Goal: Task Accomplishment & Management: Manage account settings

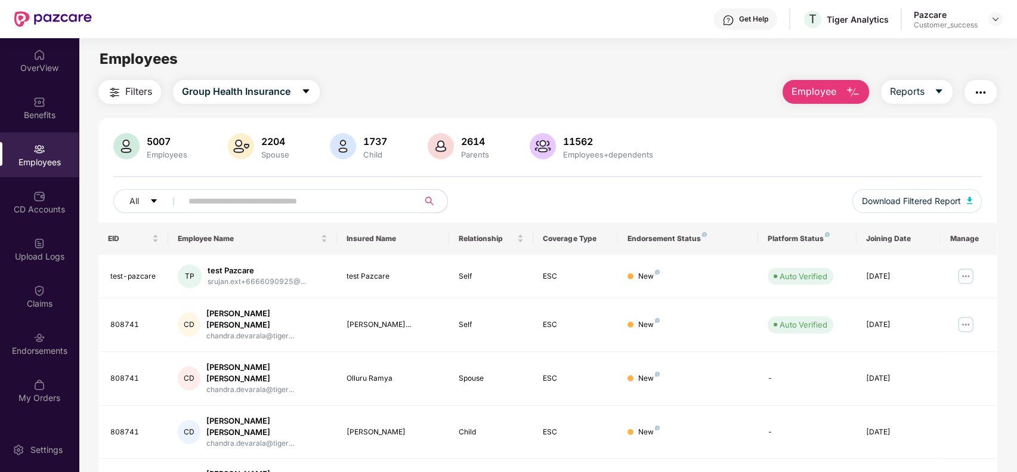
click at [555, 90] on div "Filters Group Health Insurance Employee Reports" at bounding box center [547, 92] width 899 height 24
click at [214, 197] on input "text" at bounding box center [295, 201] width 214 height 18
paste input "**********"
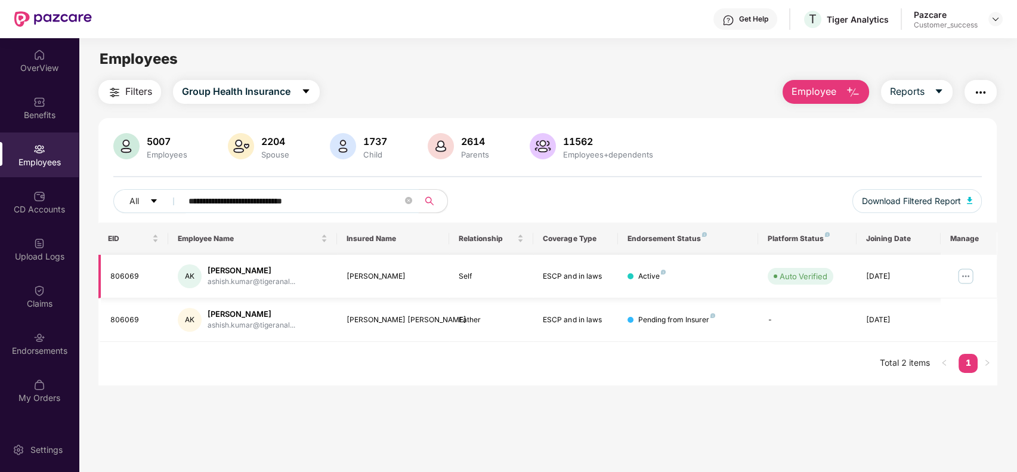
type input "**********"
click at [971, 275] on img at bounding box center [965, 276] width 19 height 19
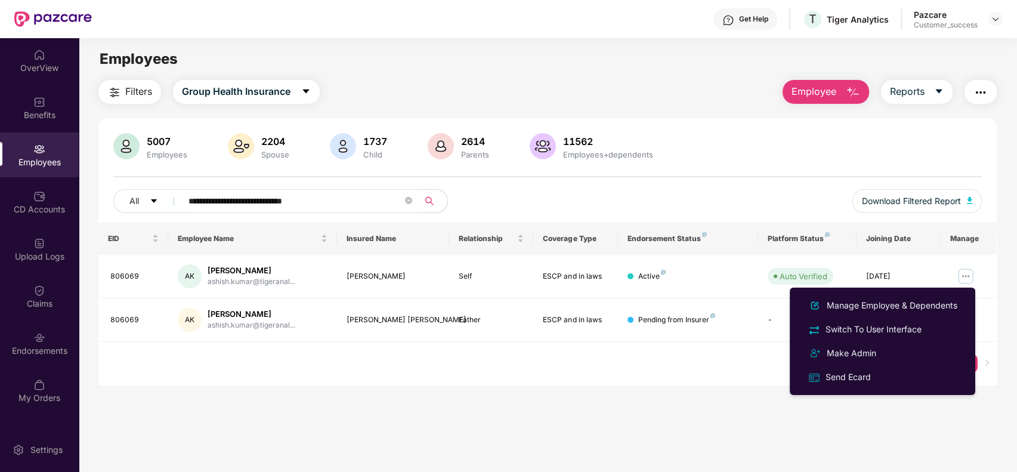
click at [750, 387] on main "**********" at bounding box center [547, 274] width 937 height 472
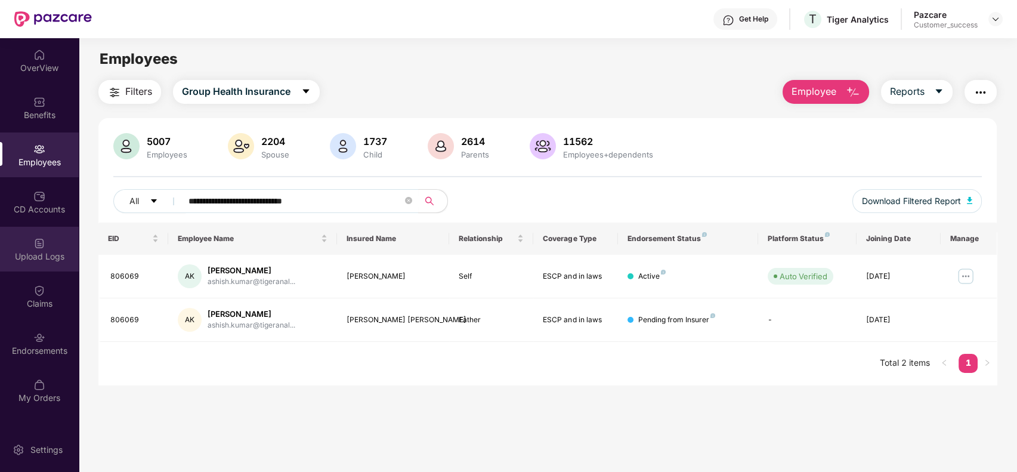
click at [30, 247] on div "Upload Logs" at bounding box center [39, 249] width 79 height 45
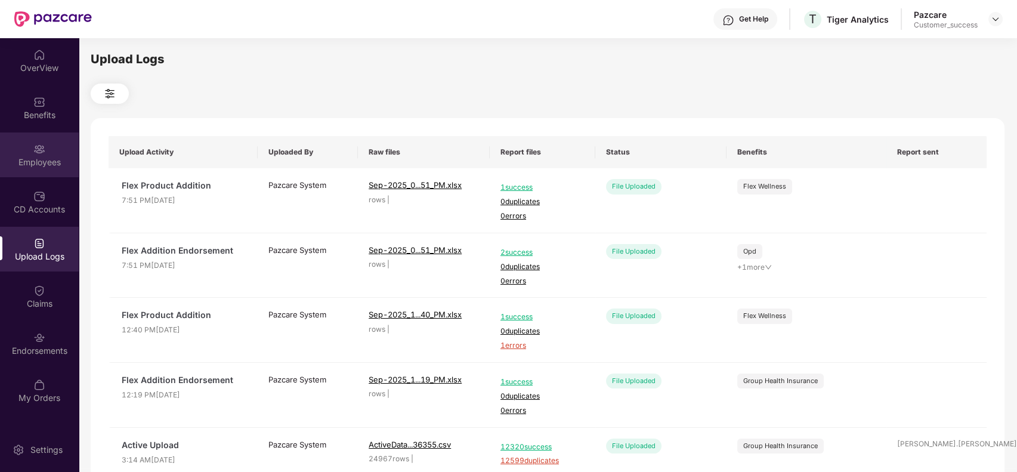
click at [46, 150] on div "Employees" at bounding box center [39, 154] width 79 height 45
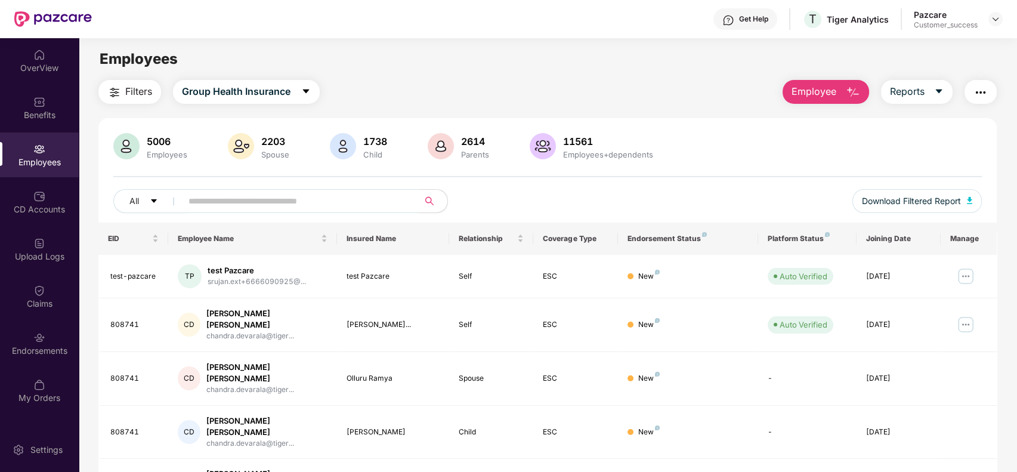
click at [976, 90] on img "button" at bounding box center [980, 92] width 14 height 14
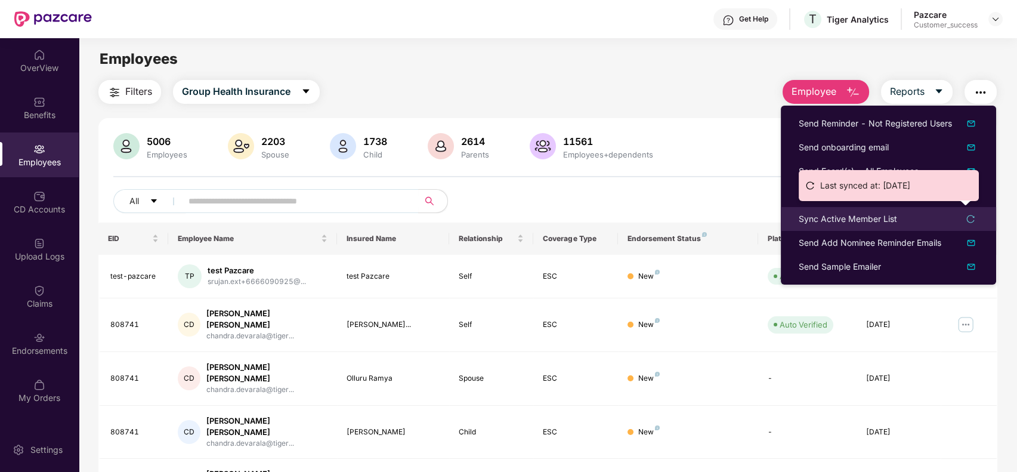
click at [972, 212] on div "Sync Active Member List" at bounding box center [889, 218] width 180 height 13
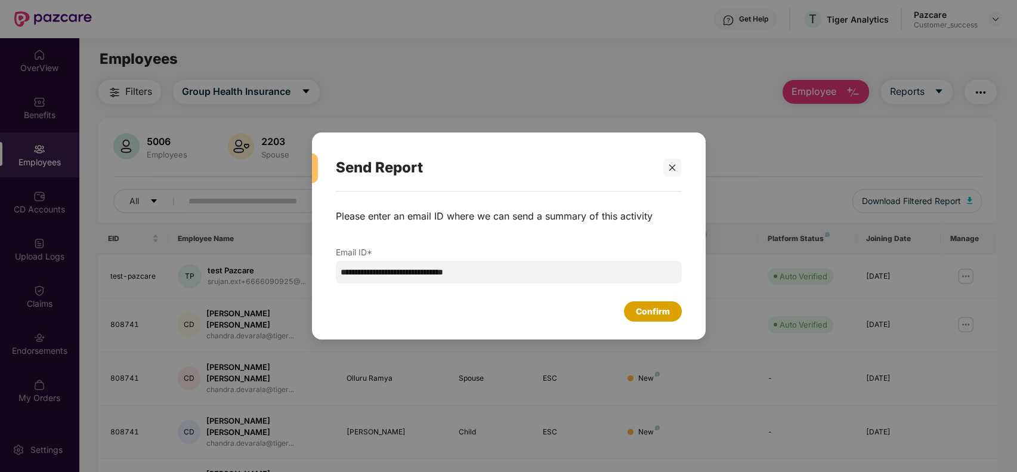
click at [648, 308] on div "Confirm" at bounding box center [653, 311] width 34 height 13
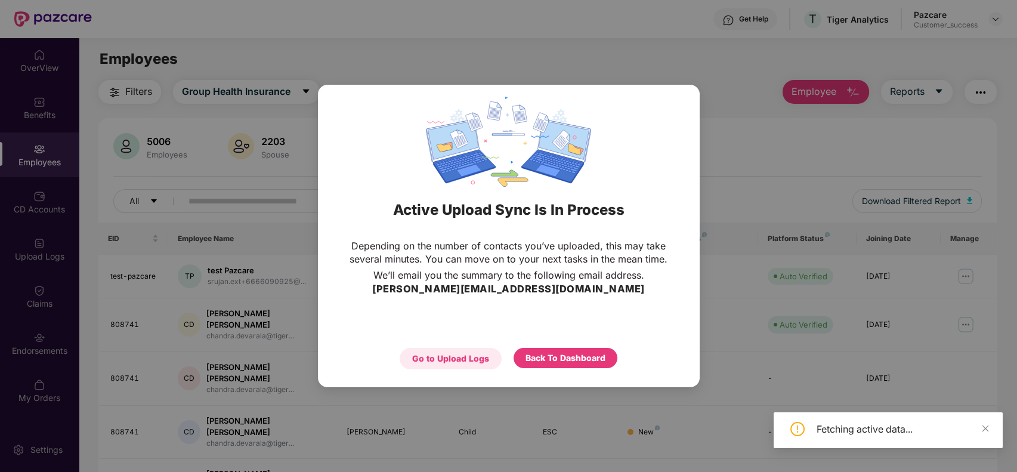
click at [475, 355] on div "Go to Upload Logs" at bounding box center [450, 358] width 77 height 13
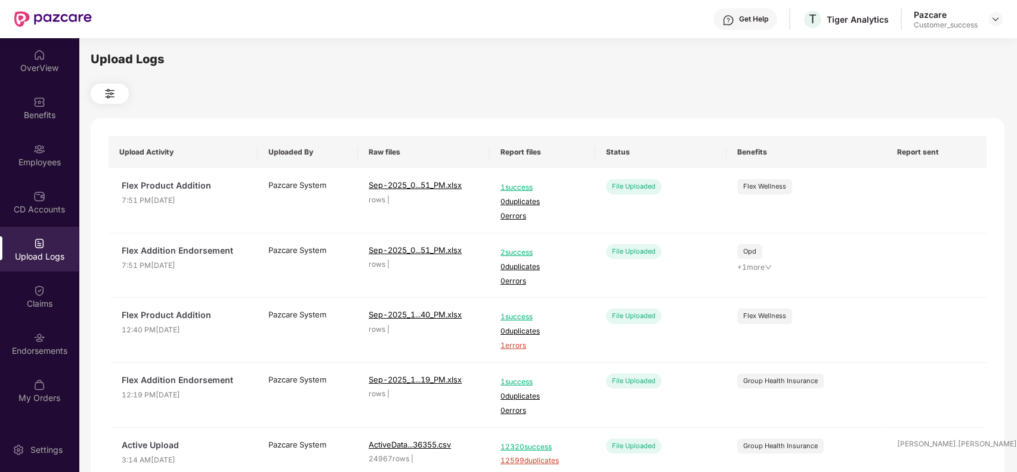
click at [234, 97] on div at bounding box center [548, 93] width 914 height 20
click at [119, 101] on button at bounding box center [110, 93] width 38 height 20
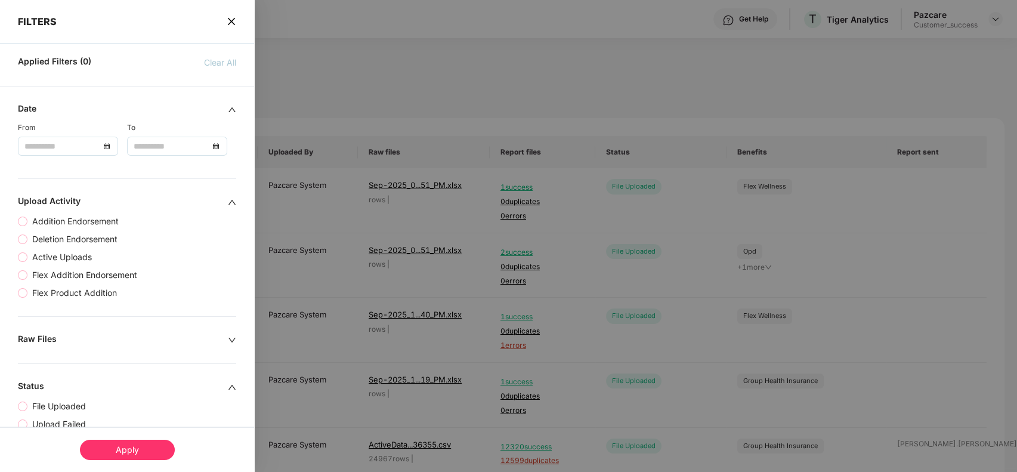
click at [351, 136] on div at bounding box center [508, 236] width 1017 height 472
click at [228, 27] on span "close" at bounding box center [232, 22] width 10 height 12
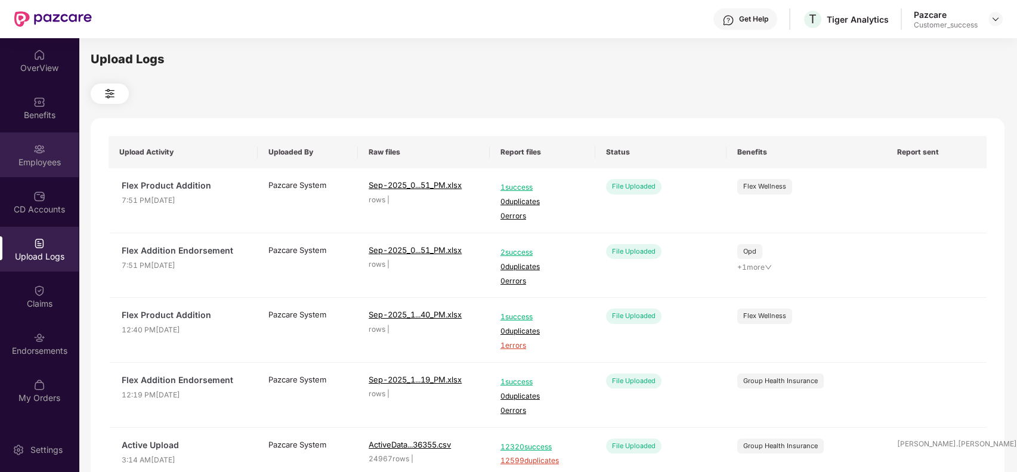
click at [55, 138] on div "Employees" at bounding box center [39, 154] width 79 height 45
